Goal: Task Accomplishment & Management: Complete application form

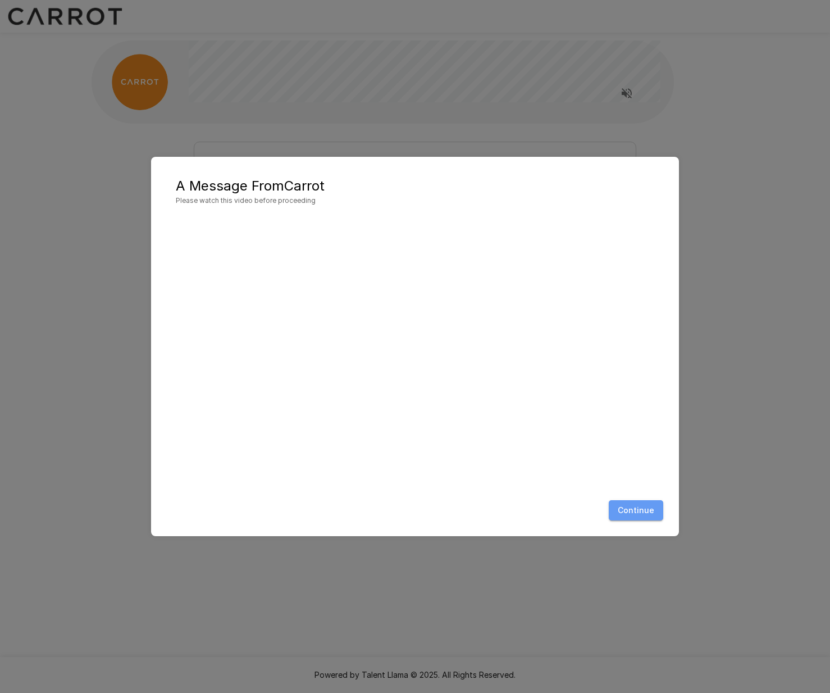
click at [648, 509] on button "Continue" at bounding box center [636, 510] width 54 height 21
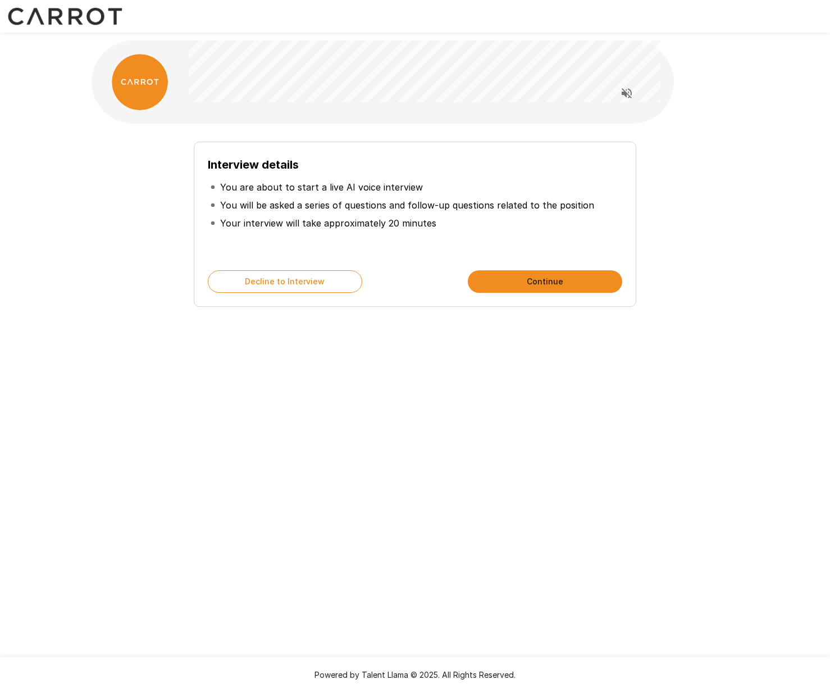
click at [517, 281] on button "Continue" at bounding box center [545, 281] width 154 height 22
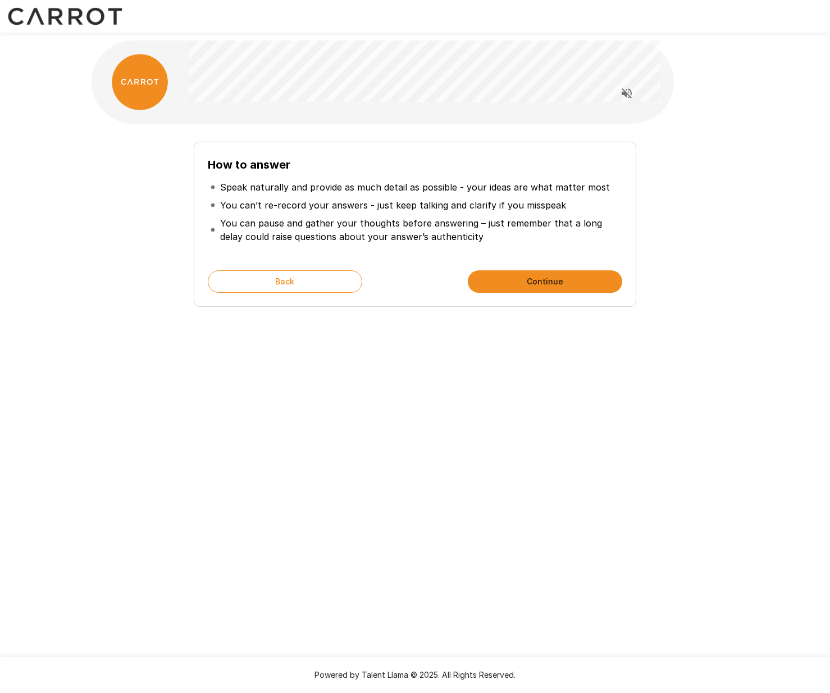
click at [497, 283] on button "Continue" at bounding box center [545, 281] width 154 height 22
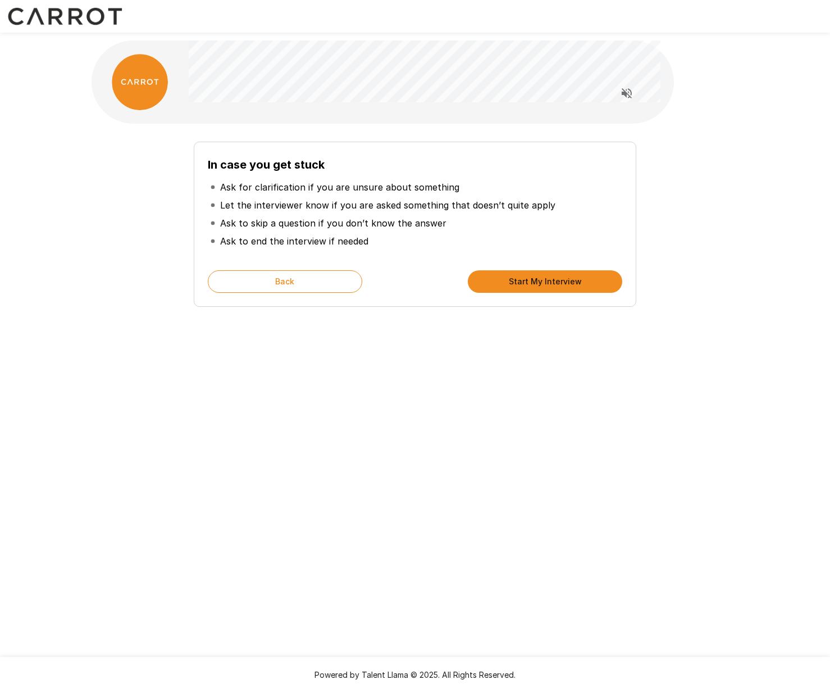
click at [497, 283] on button "Start My Interview" at bounding box center [545, 281] width 154 height 22
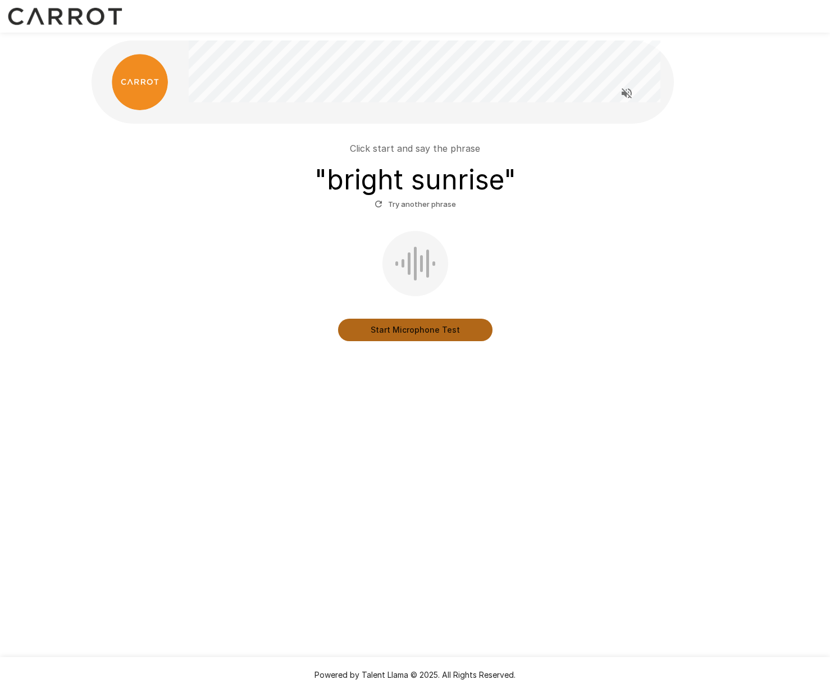
click at [417, 329] on button "Start Microphone Test" at bounding box center [415, 330] width 154 height 22
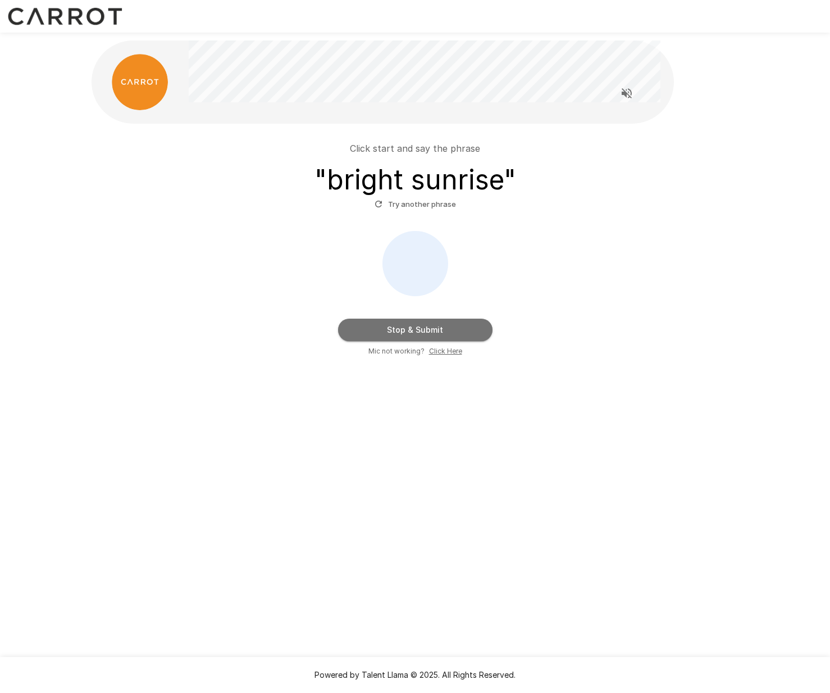
click at [418, 331] on button "Stop & Submit" at bounding box center [415, 330] width 154 height 22
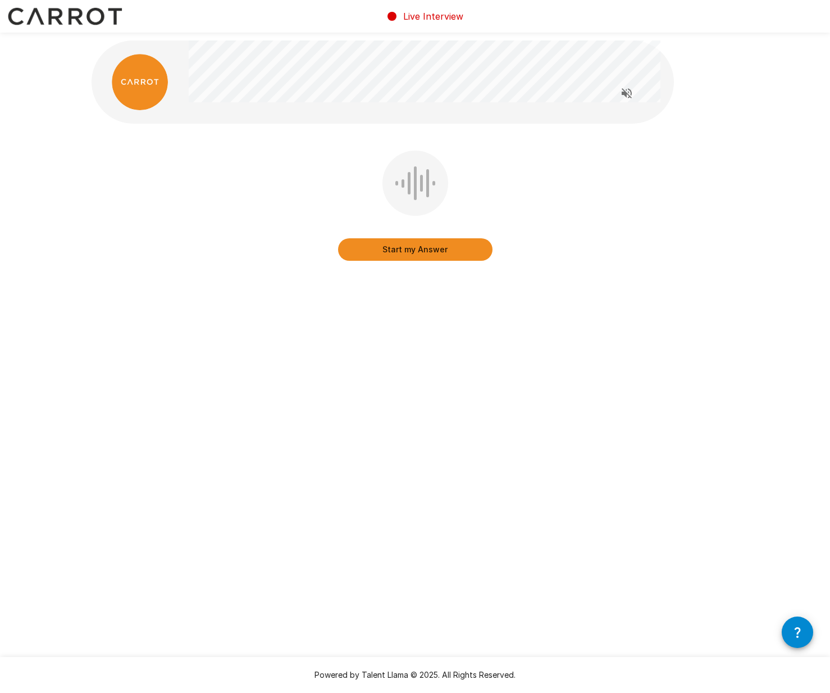
click at [425, 253] on button "Start my Answer" at bounding box center [415, 249] width 154 height 22
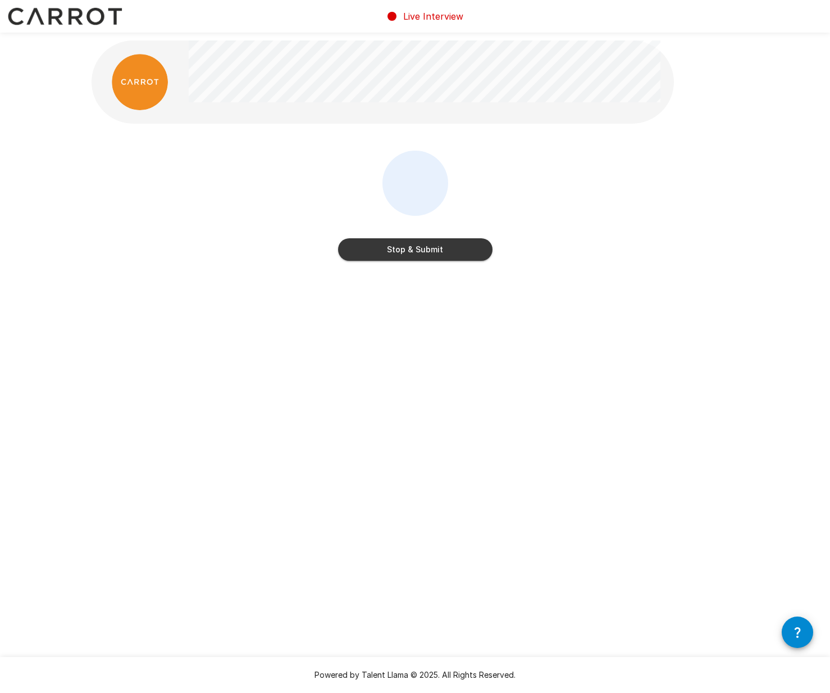
click at [425, 251] on button "Stop & Submit" at bounding box center [415, 249] width 154 height 22
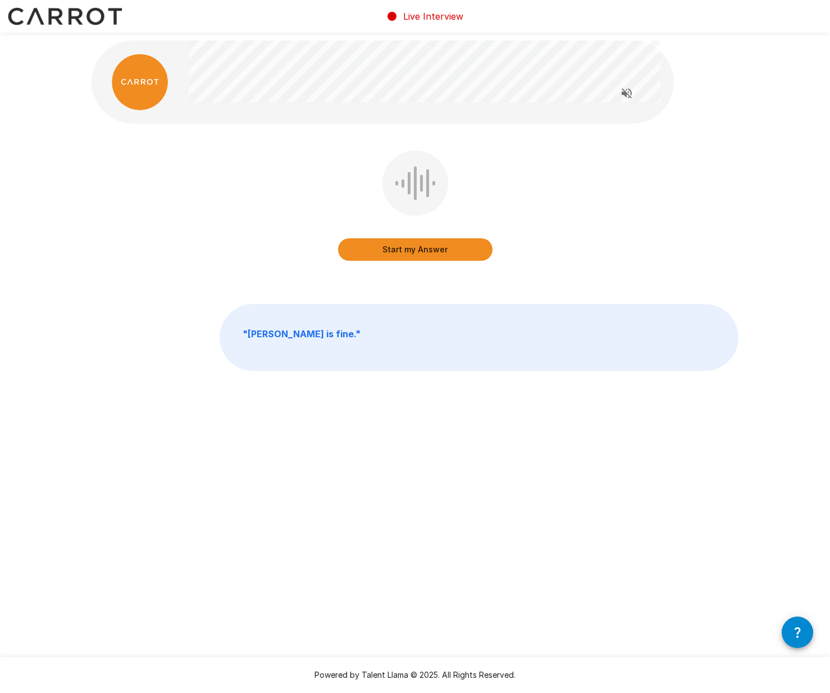
click at [425, 252] on button "Start my Answer" at bounding box center [415, 249] width 154 height 22
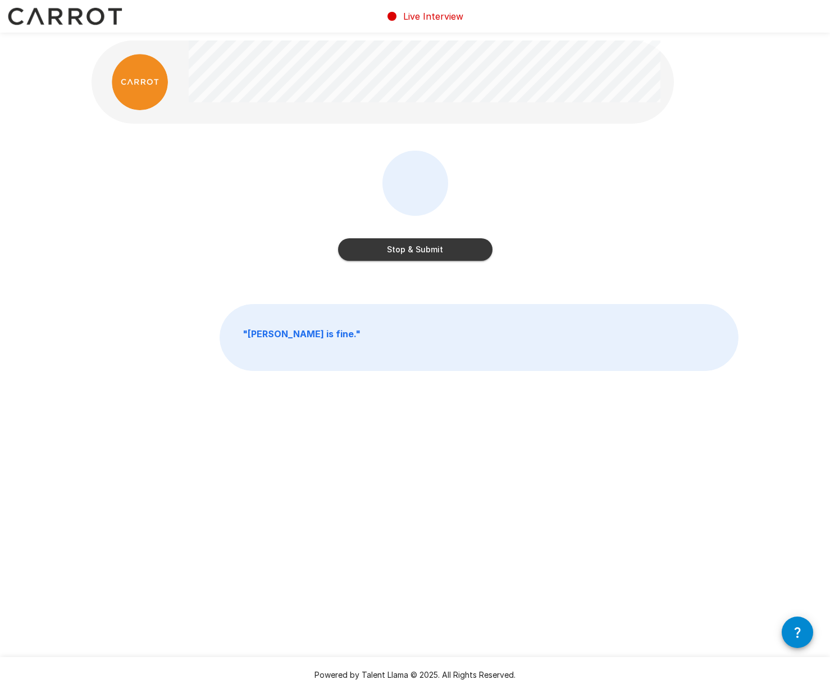
click at [425, 253] on button "Stop & Submit" at bounding box center [415, 249] width 154 height 22
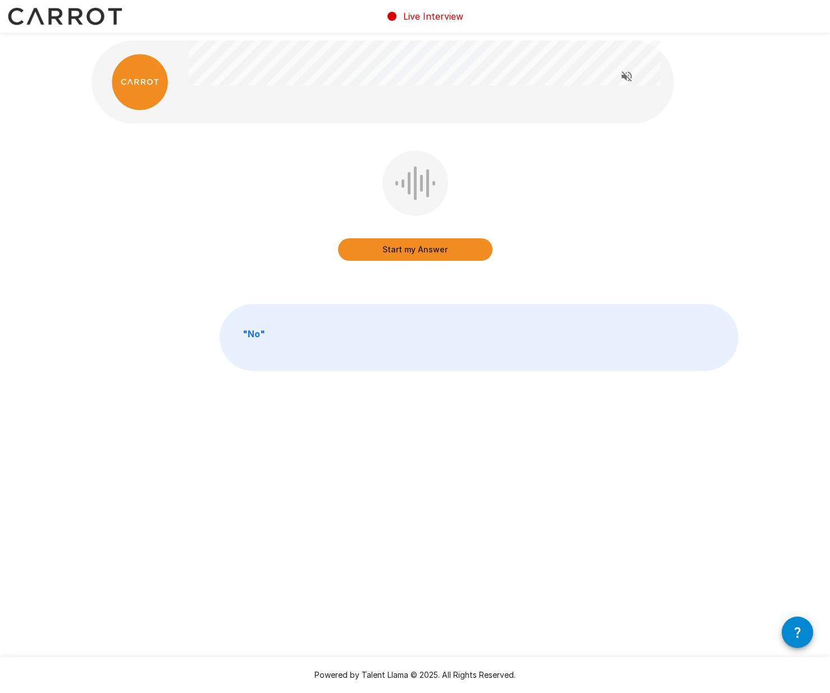
click at [424, 252] on button "Start my Answer" at bounding box center [415, 249] width 154 height 22
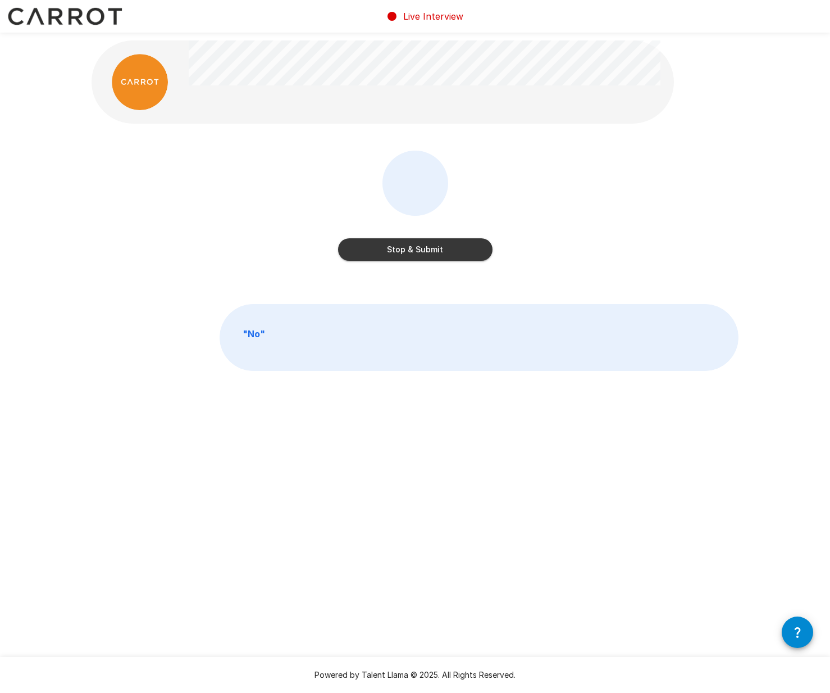
click at [424, 251] on button "Stop & Submit" at bounding box center [415, 249] width 154 height 22
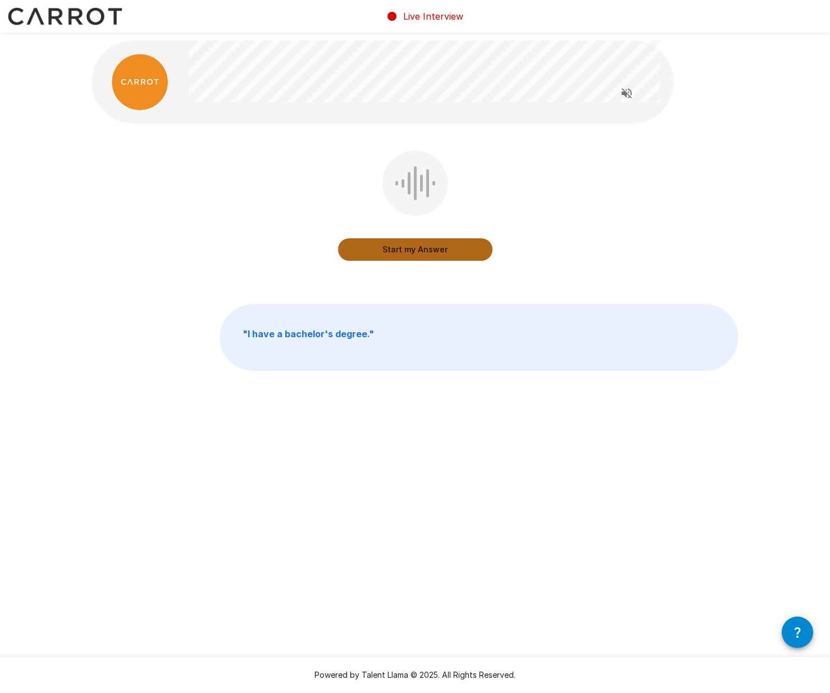
click at [424, 251] on button "Start my Answer" at bounding box center [415, 249] width 154 height 22
click at [424, 251] on button "Stop & Submit" at bounding box center [415, 249] width 154 height 22
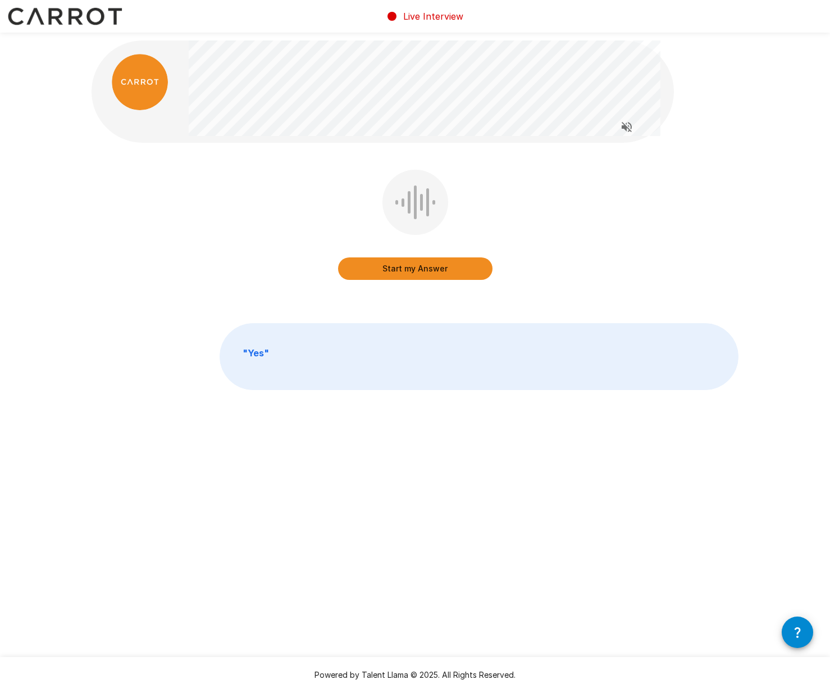
click at [411, 265] on button "Start my Answer" at bounding box center [415, 268] width 154 height 22
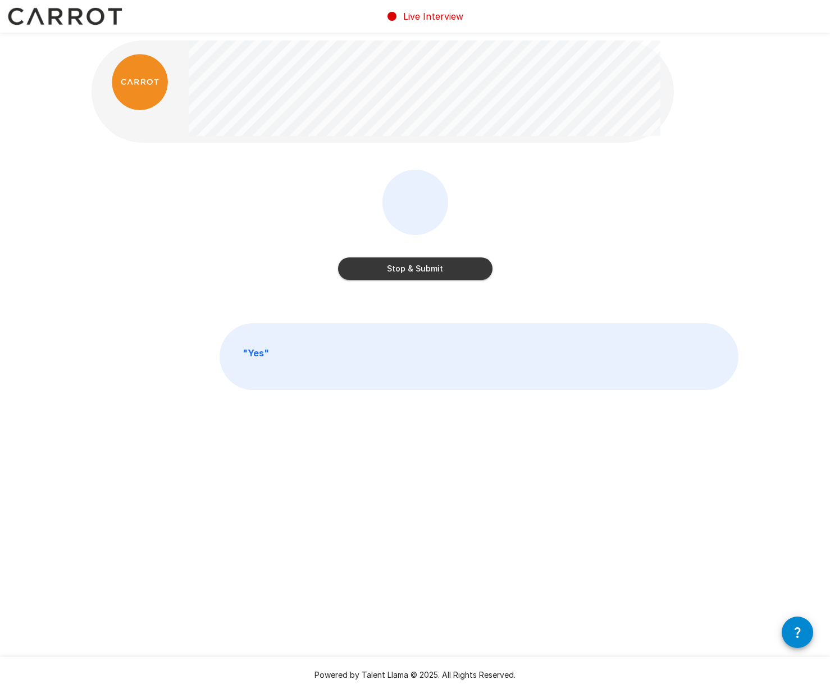
click at [407, 267] on button "Stop & Submit" at bounding box center [415, 268] width 154 height 22
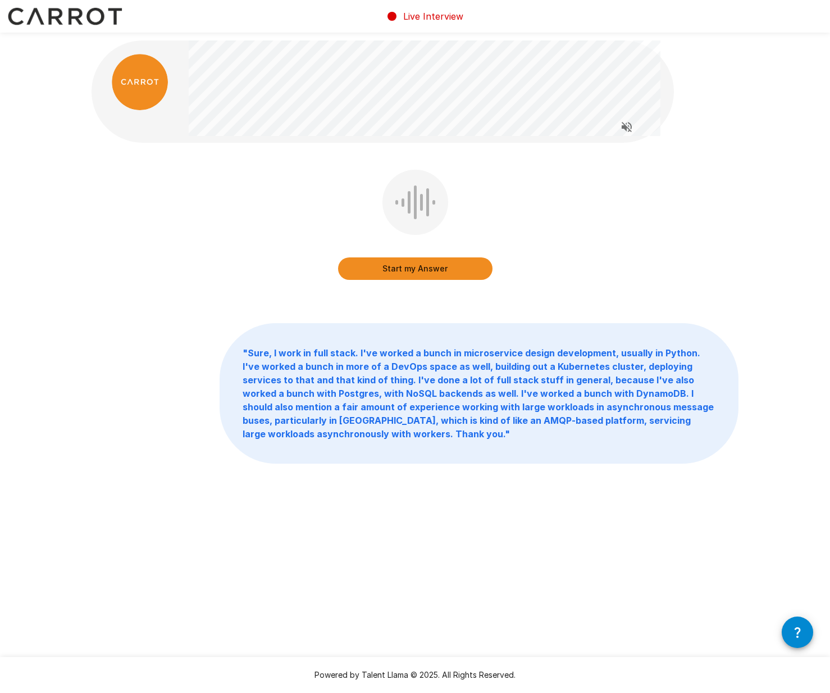
click at [412, 269] on button "Start my Answer" at bounding box center [415, 268] width 154 height 22
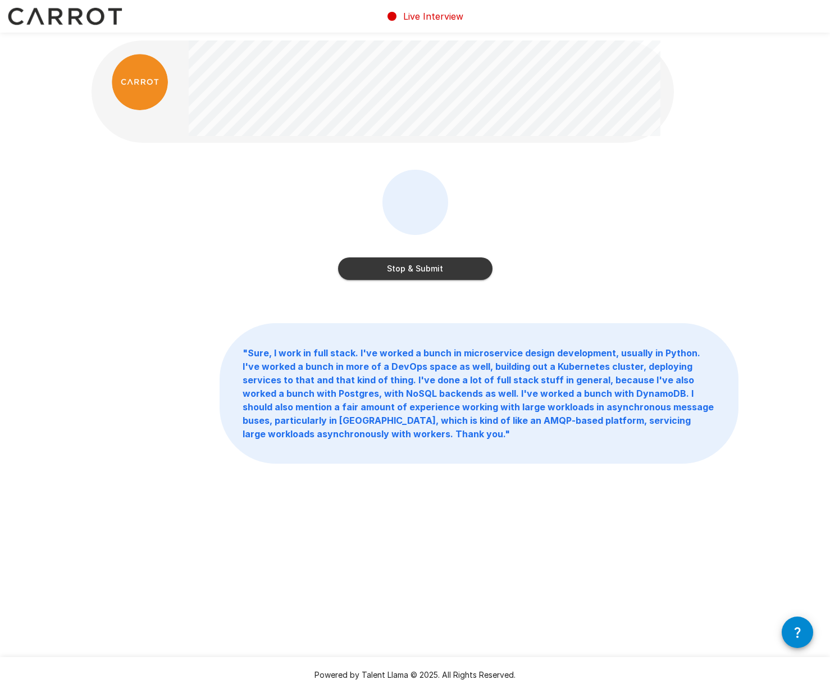
click at [412, 266] on button "Stop & Submit" at bounding box center [415, 268] width 154 height 22
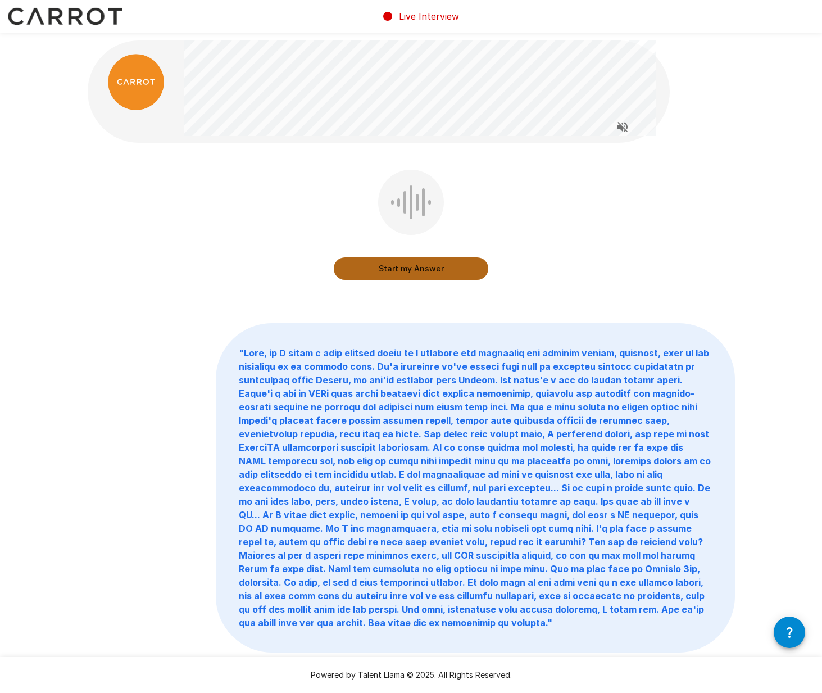
click at [426, 271] on button "Start my Answer" at bounding box center [411, 268] width 154 height 22
click at [433, 270] on button "Stop & Submit" at bounding box center [411, 268] width 154 height 22
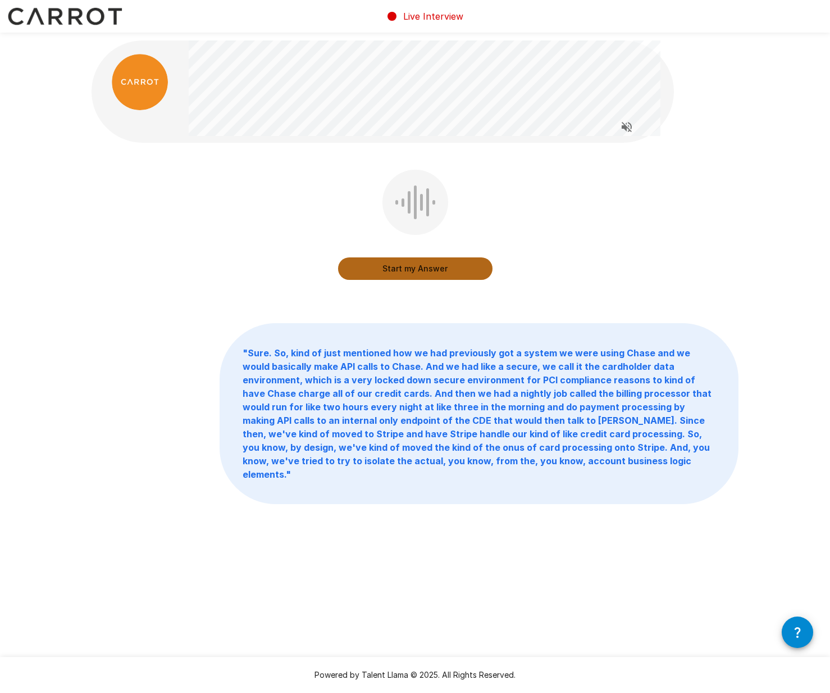
click at [414, 267] on button "Start my Answer" at bounding box center [415, 268] width 154 height 22
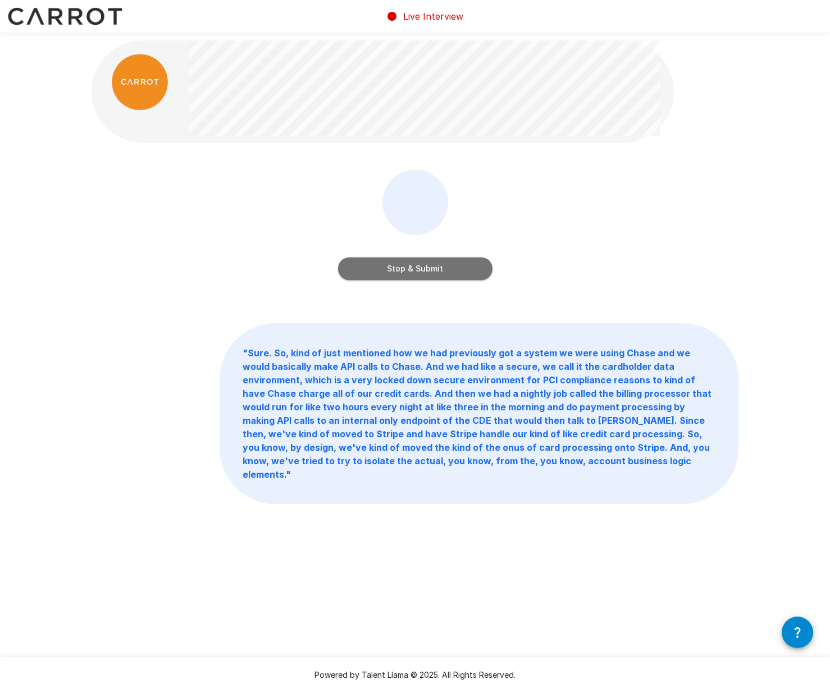
click at [412, 269] on button "Stop & Submit" at bounding box center [415, 268] width 154 height 22
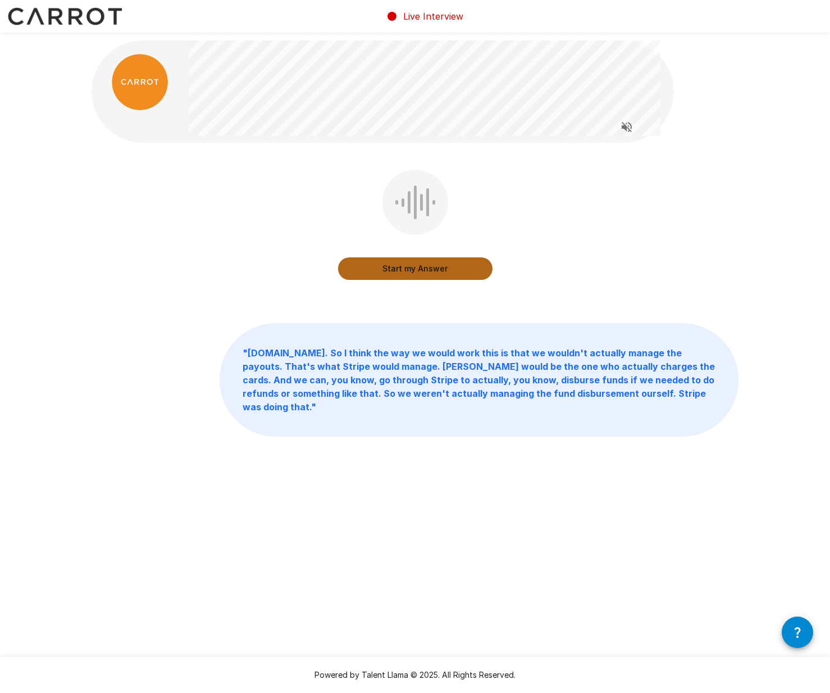
click at [417, 266] on button "Start my Answer" at bounding box center [415, 268] width 154 height 22
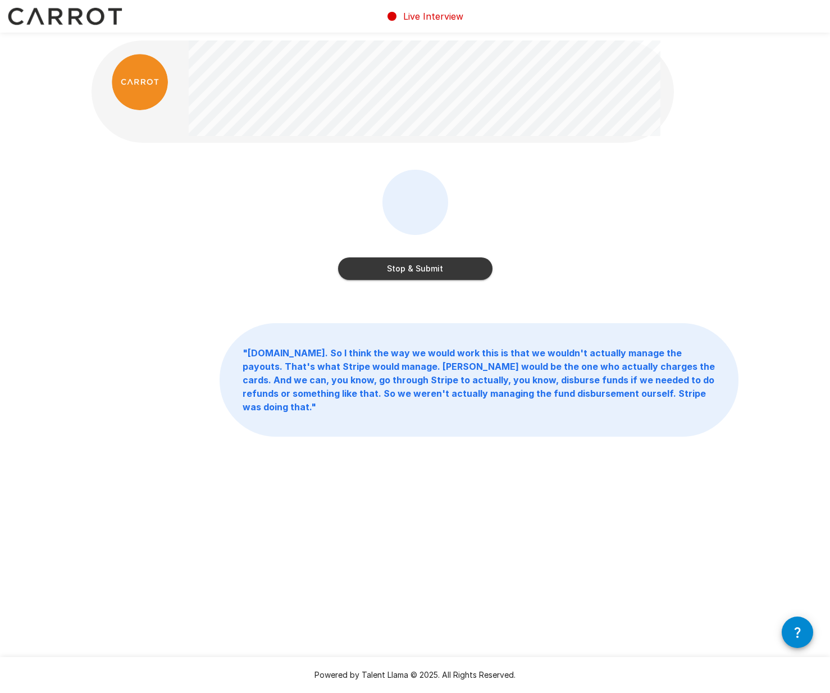
click at [417, 265] on button "Stop & Submit" at bounding box center [415, 268] width 154 height 22
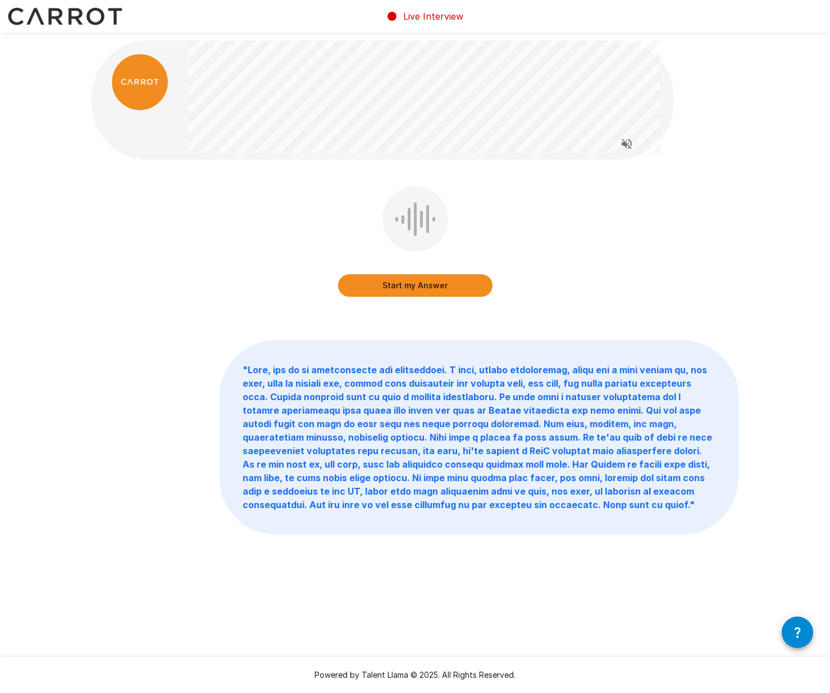
click at [449, 284] on button "Start my Answer" at bounding box center [415, 285] width 154 height 22
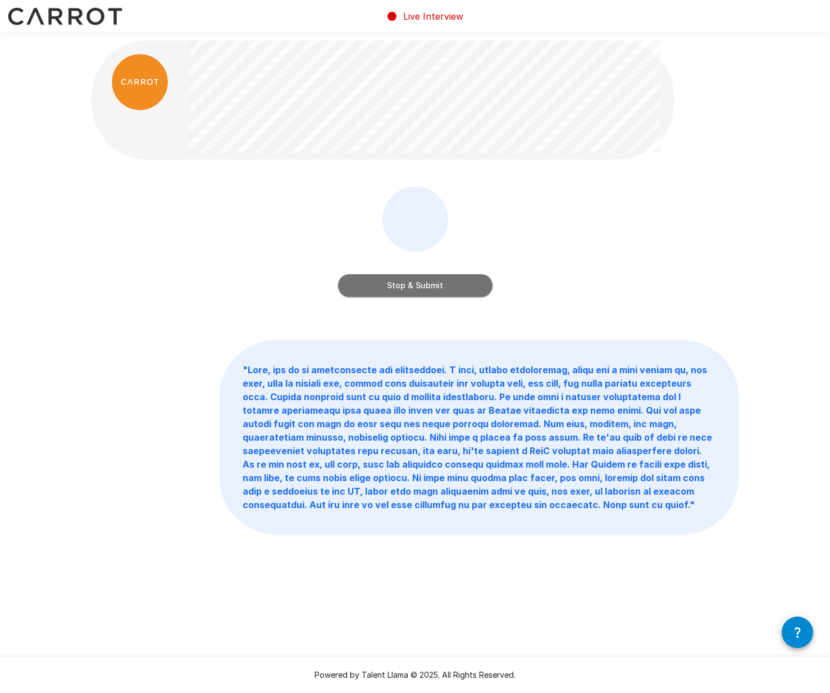
click at [447, 285] on button "Stop & Submit" at bounding box center [415, 285] width 154 height 22
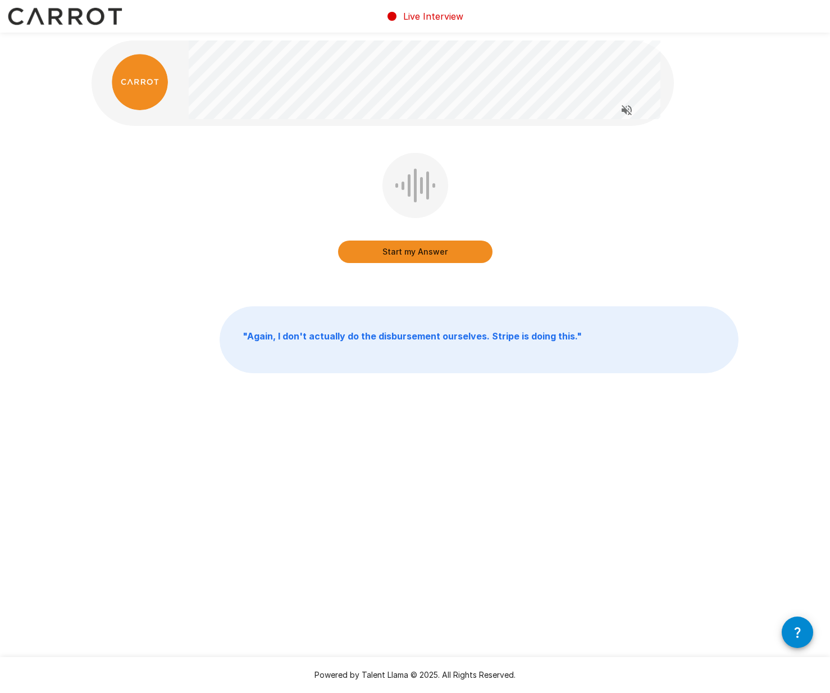
click at [439, 249] on button "Start my Answer" at bounding box center [415, 251] width 154 height 22
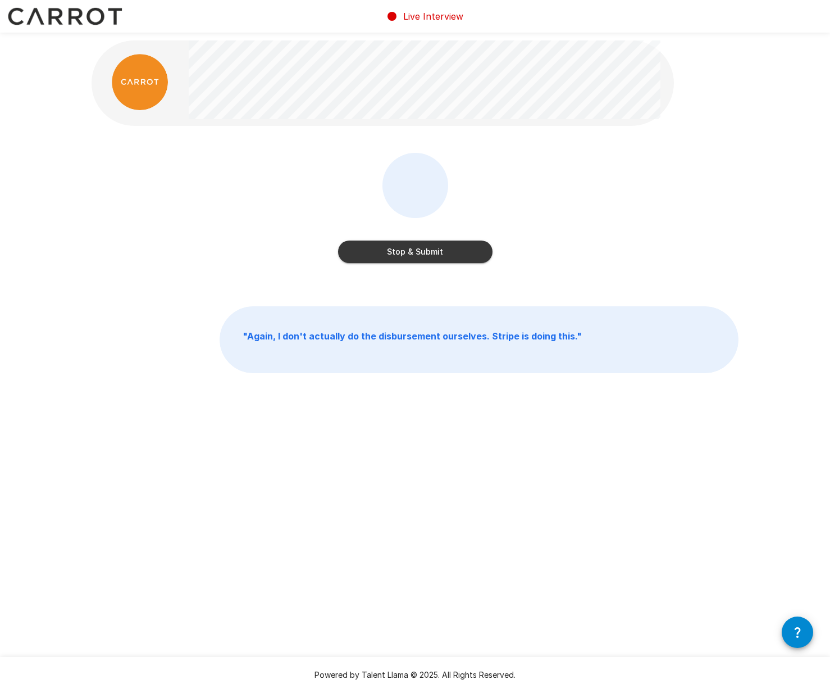
click at [444, 247] on button "Stop & Submit" at bounding box center [415, 251] width 154 height 22
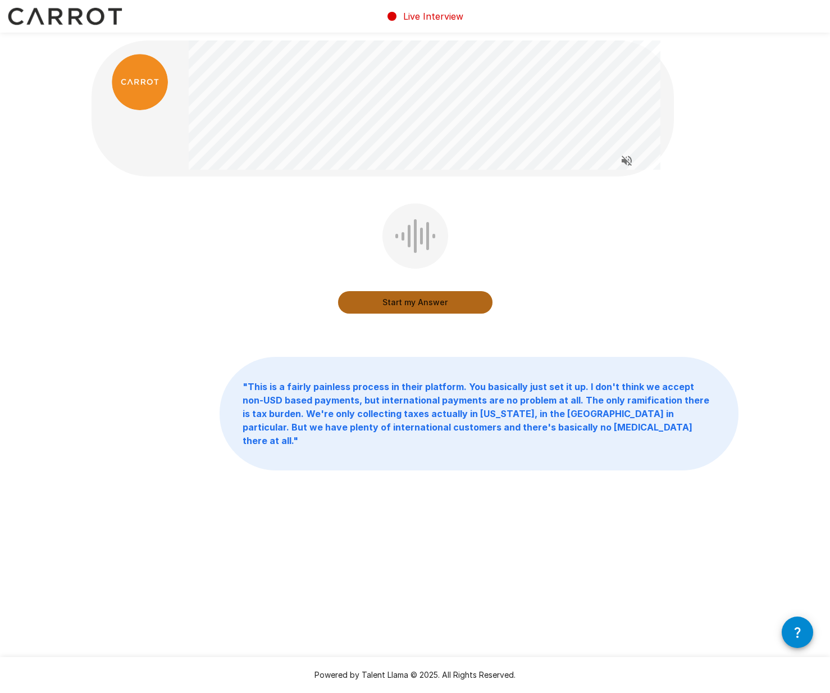
click at [426, 302] on button "Start my Answer" at bounding box center [415, 302] width 154 height 22
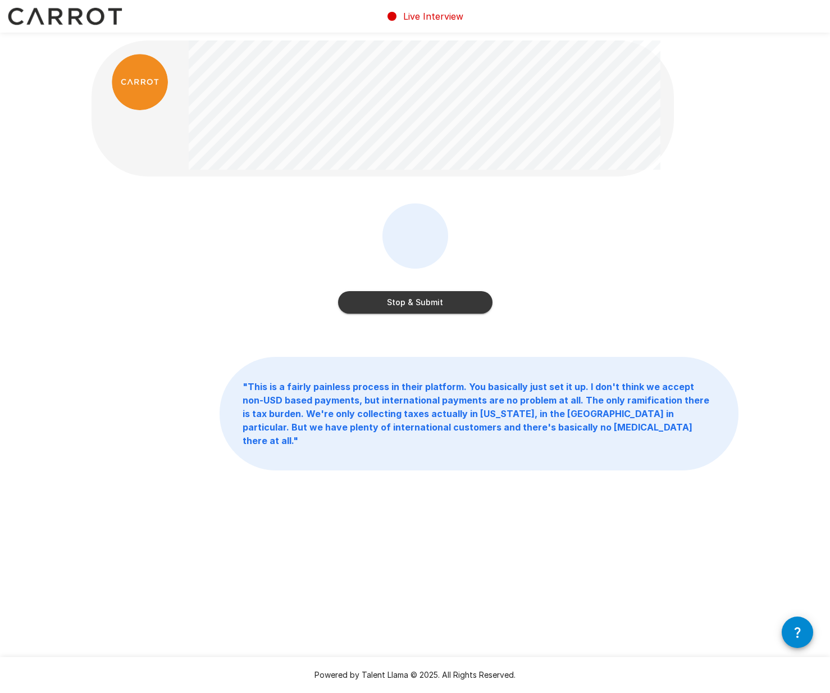
click at [433, 293] on button "Stop & Submit" at bounding box center [415, 302] width 154 height 22
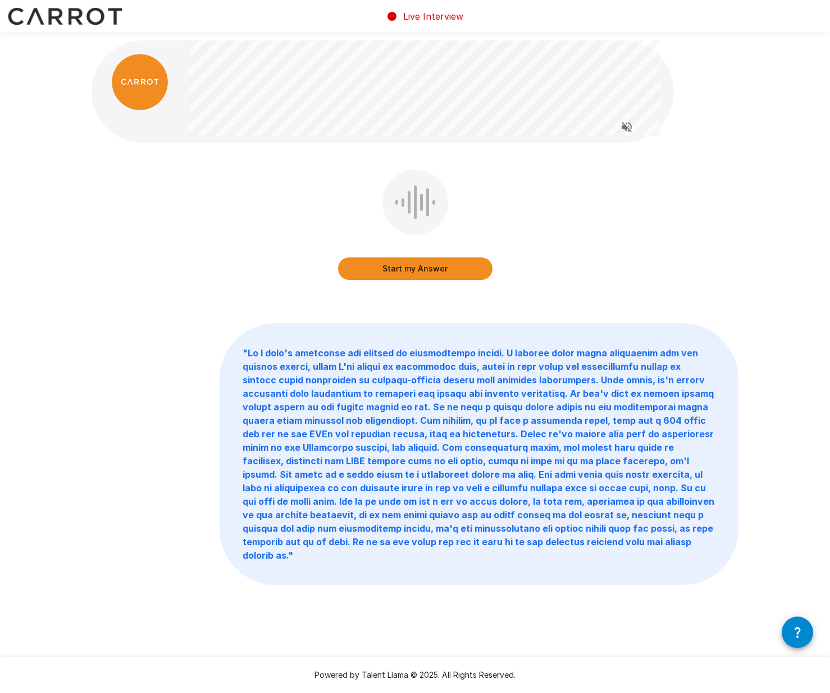
click at [408, 269] on button "Start my Answer" at bounding box center [415, 268] width 154 height 22
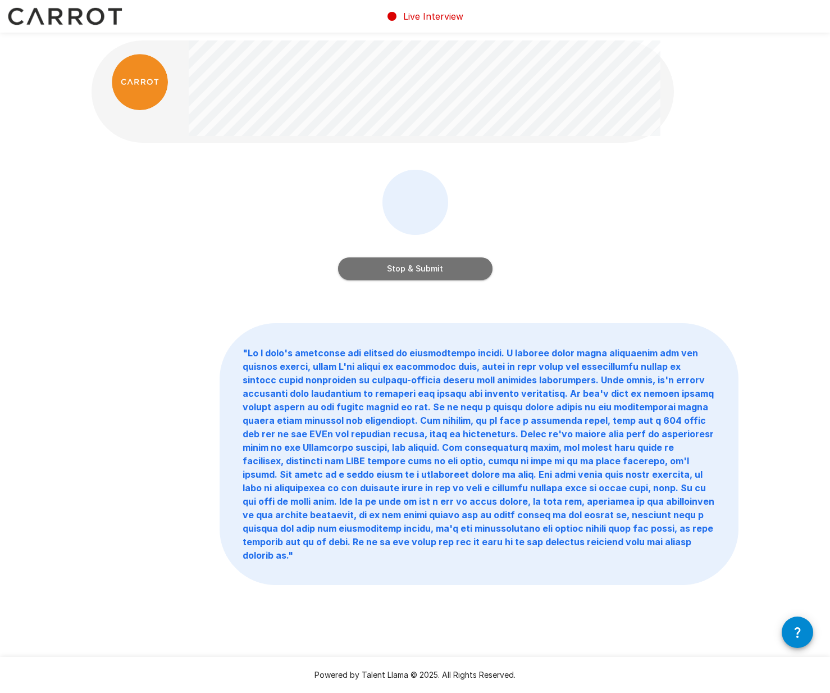
click at [422, 272] on button "Stop & Submit" at bounding box center [415, 268] width 154 height 22
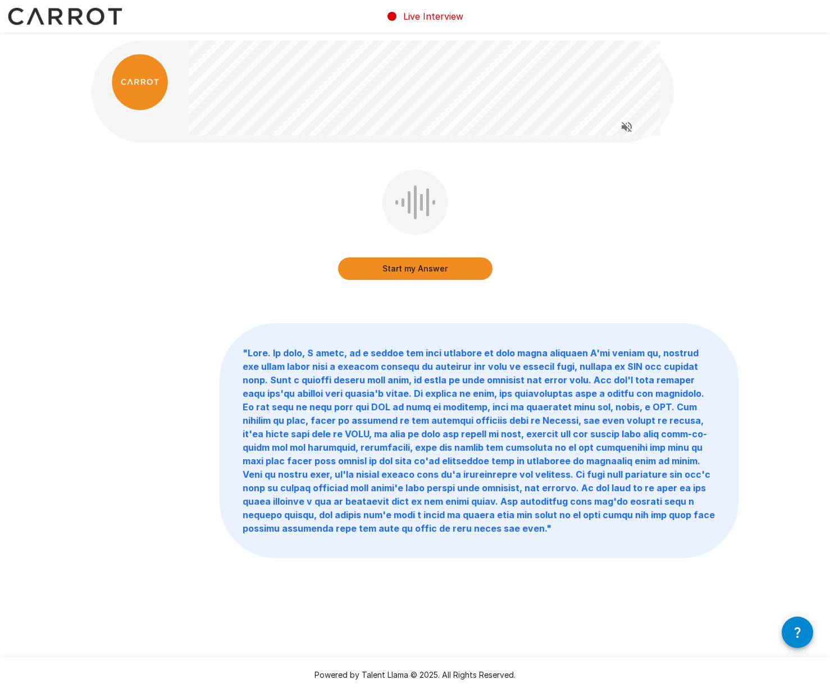
drag, startPoint x: 410, startPoint y: 292, endPoint x: 412, endPoint y: 267, distance: 24.3
click at [410, 292] on div "Start my Answer" at bounding box center [415, 233] width 647 height 126
click at [415, 266] on button "Start my Answer" at bounding box center [415, 268] width 154 height 22
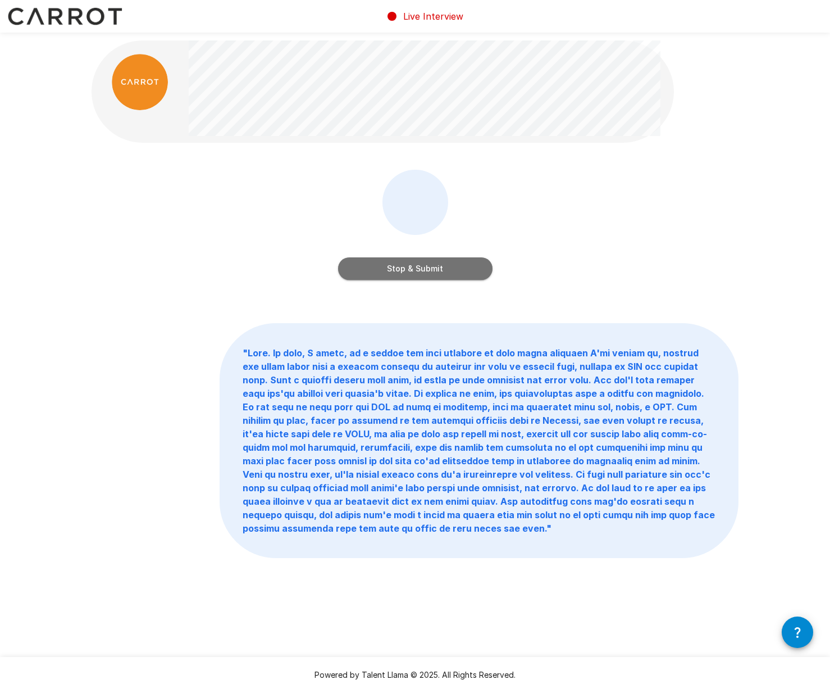
click at [408, 265] on button "Stop & Submit" at bounding box center [415, 268] width 154 height 22
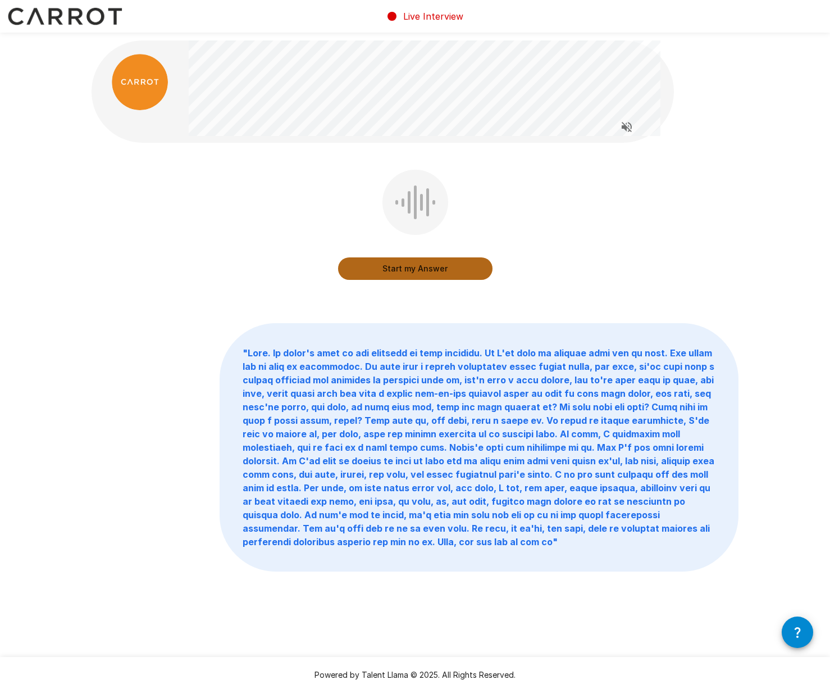
click at [403, 267] on button "Start my Answer" at bounding box center [415, 268] width 154 height 22
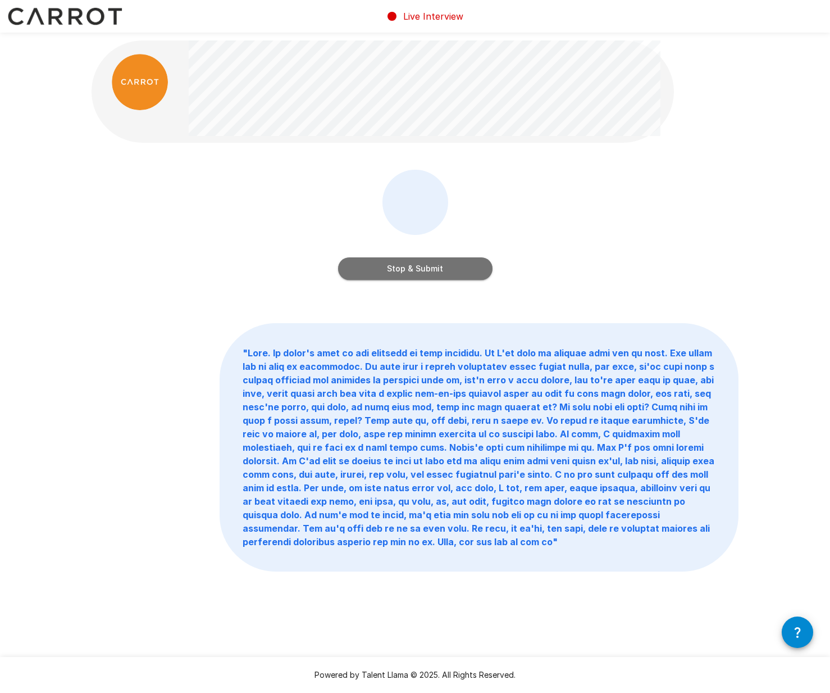
click at [403, 267] on button "Stop & Submit" at bounding box center [415, 268] width 154 height 22
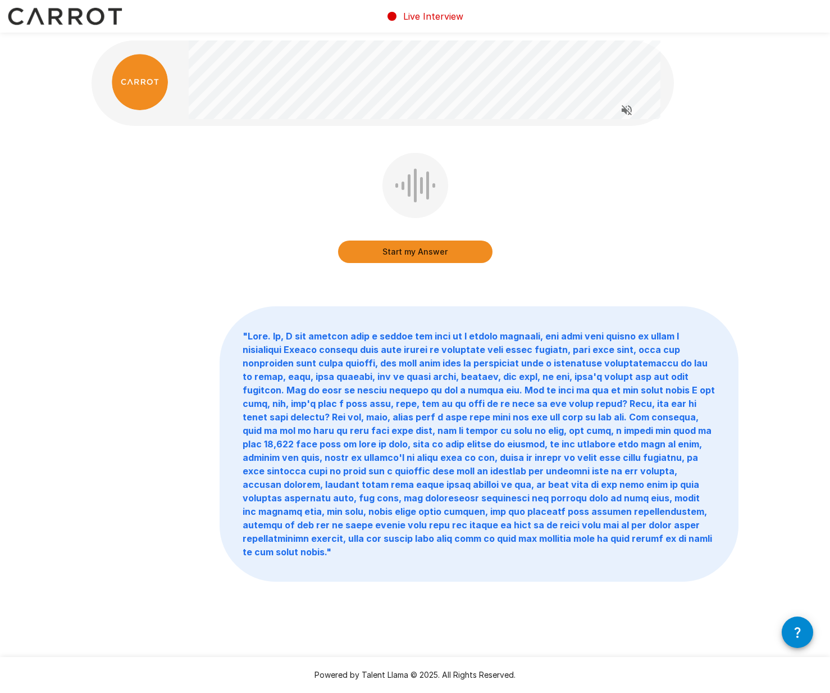
click at [455, 249] on button "Start my Answer" at bounding box center [415, 251] width 154 height 22
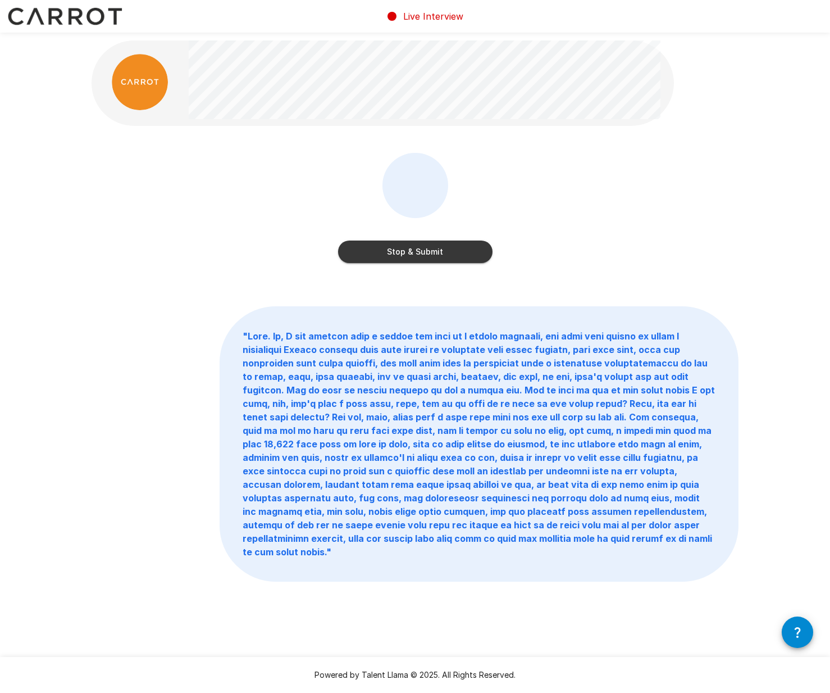
click at [447, 254] on button "Stop & Submit" at bounding box center [415, 251] width 154 height 22
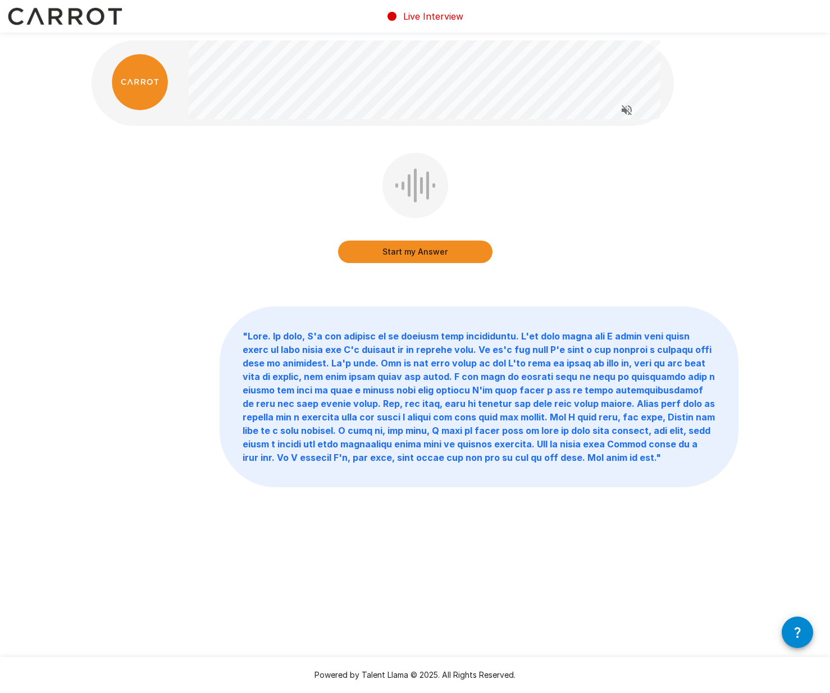
click at [453, 252] on button "Start my Answer" at bounding box center [415, 251] width 154 height 22
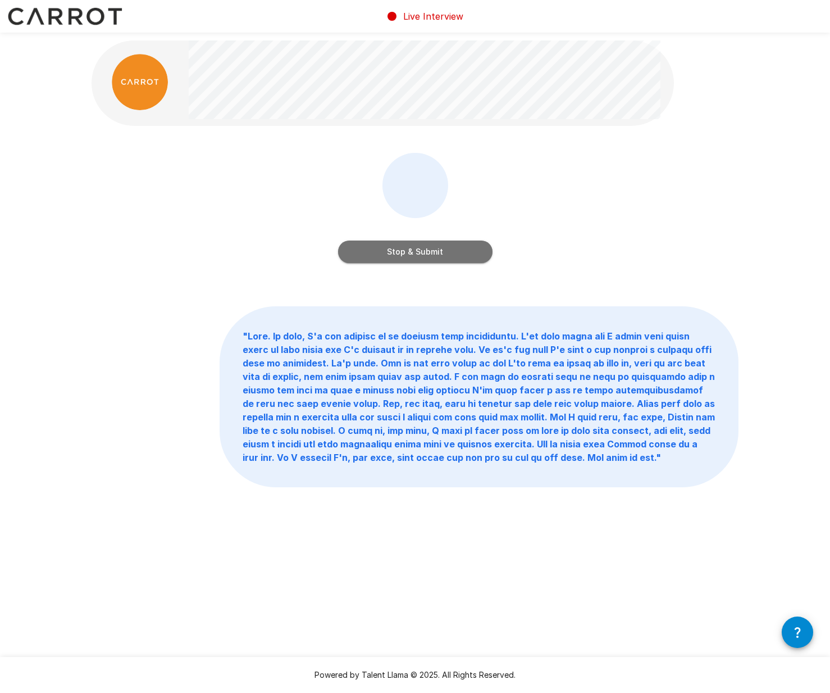
click at [475, 252] on button "Stop & Submit" at bounding box center [415, 251] width 154 height 22
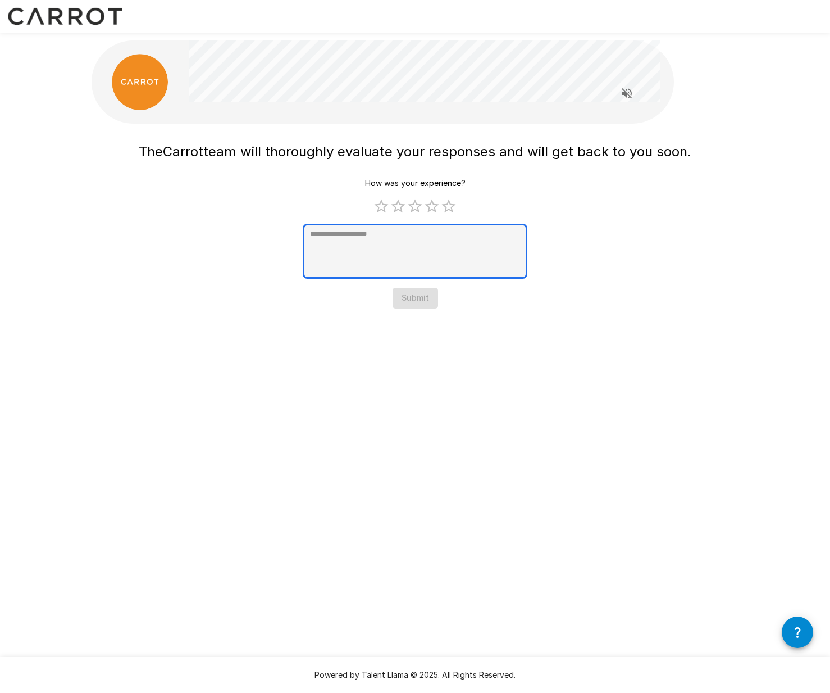
click at [421, 271] on textarea at bounding box center [415, 251] width 225 height 55
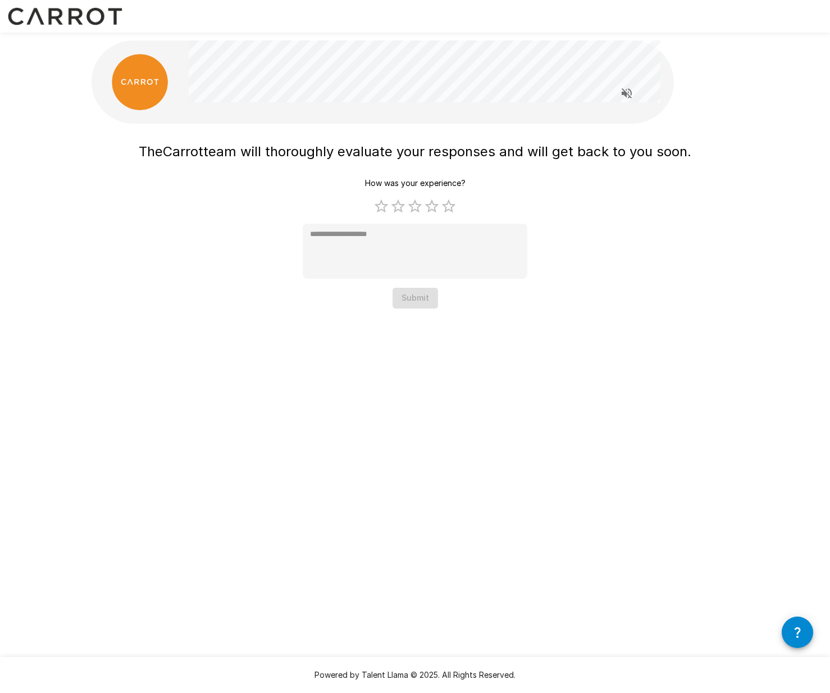
click at [422, 301] on div "How was your experience? 1 Star 2 Stars 3 Stars 4 Stars 5 Stars Empty * Submit" at bounding box center [415, 240] width 225 height 135
click at [447, 211] on label "5 Stars" at bounding box center [448, 206] width 17 height 17
type textarea "*"
click at [417, 306] on button "Submit" at bounding box center [416, 298] width 46 height 21
